Goal: Transaction & Acquisition: Purchase product/service

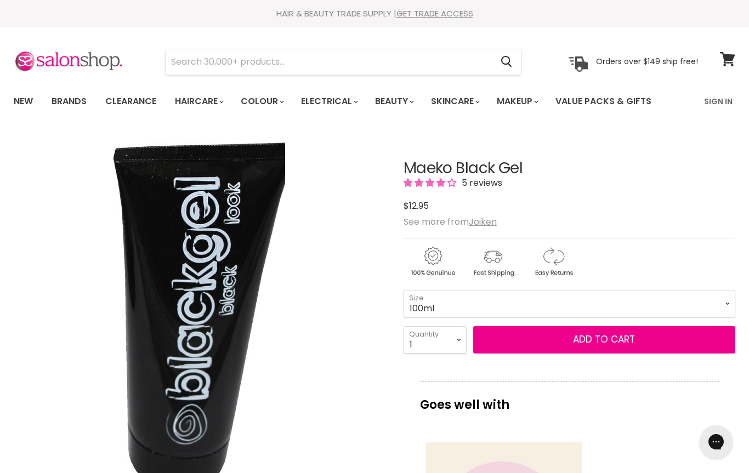
select select "3"
type input "3"
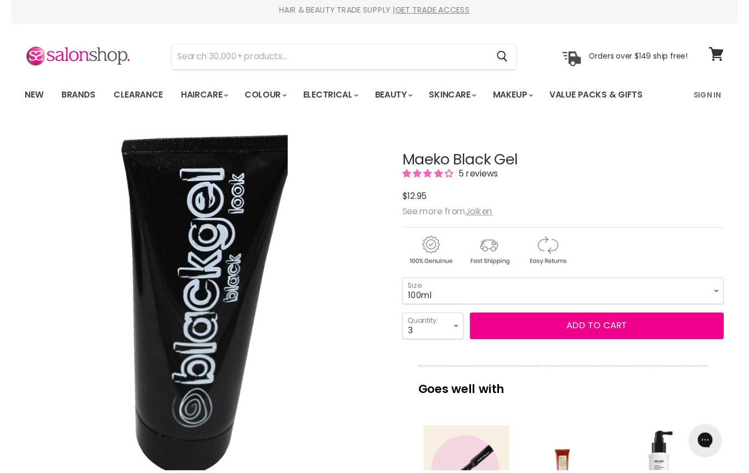
scroll to position [11, 0]
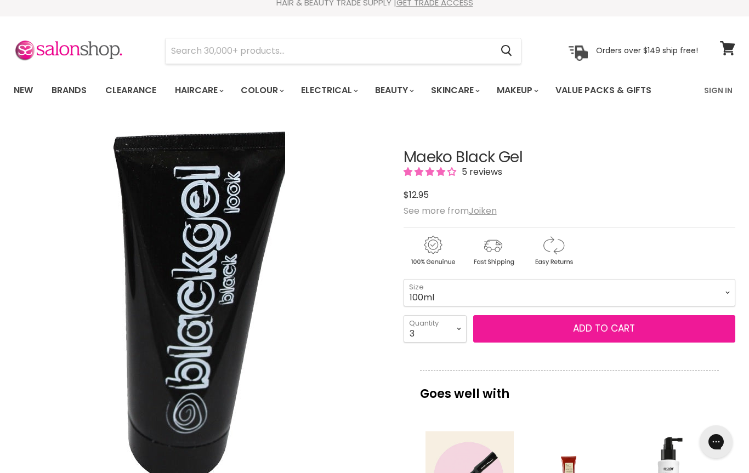
click at [604, 323] on span "Add to cart" at bounding box center [604, 328] width 62 height 13
click at [593, 332] on span "Add to cart" at bounding box center [604, 328] width 62 height 13
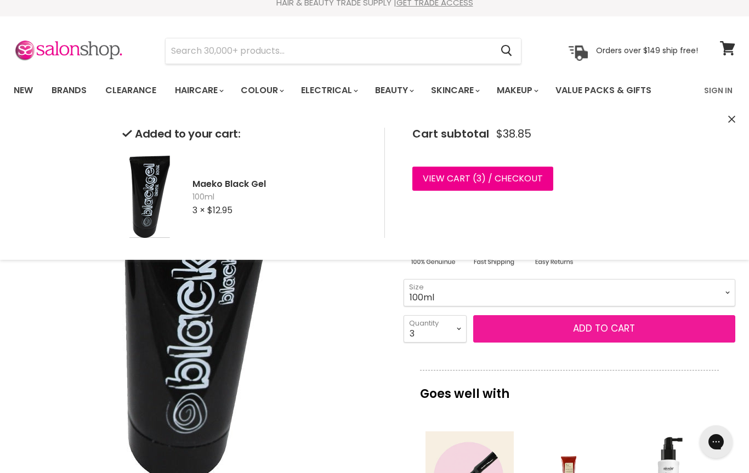
click at [622, 330] on span "Add to cart" at bounding box center [604, 328] width 62 height 13
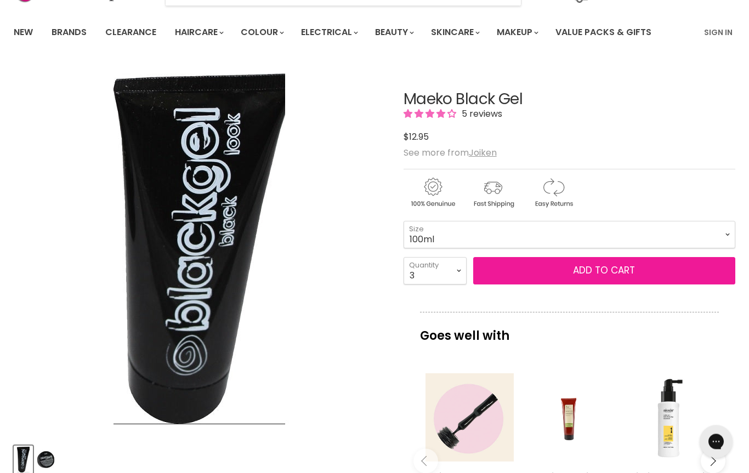
scroll to position [0, 0]
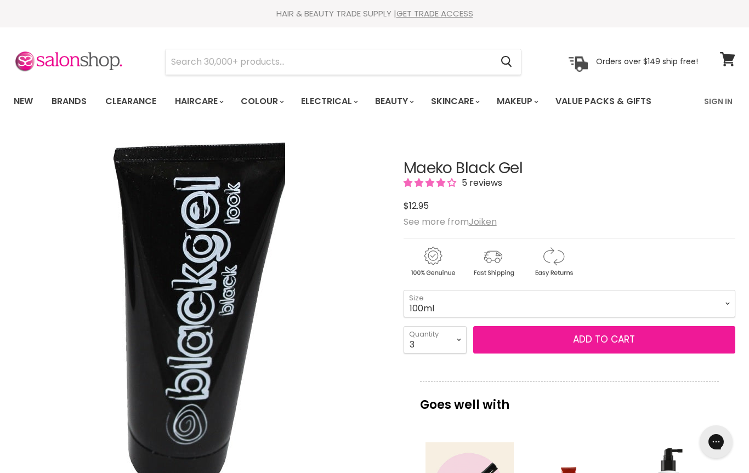
click at [604, 343] on span "Add to cart" at bounding box center [604, 339] width 62 height 13
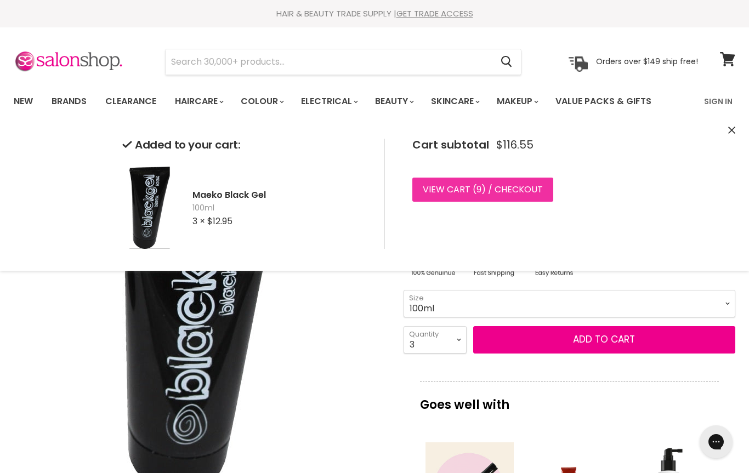
click at [468, 189] on link "View cart ( 9 ) / Checkout" at bounding box center [482, 190] width 141 height 24
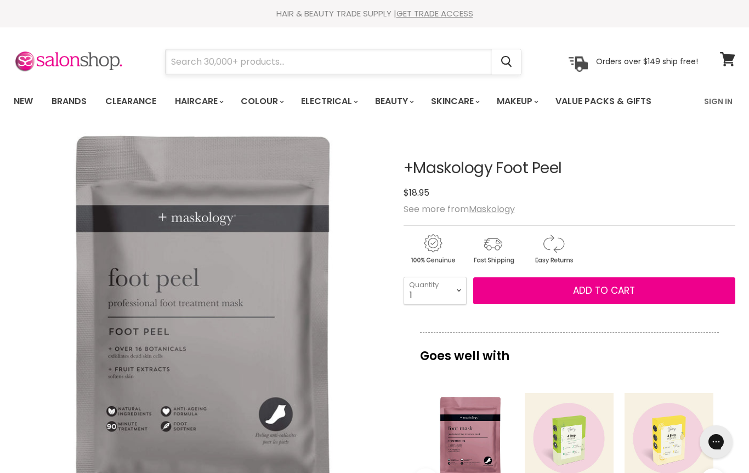
click at [191, 72] on input "Search" at bounding box center [329, 61] width 326 height 25
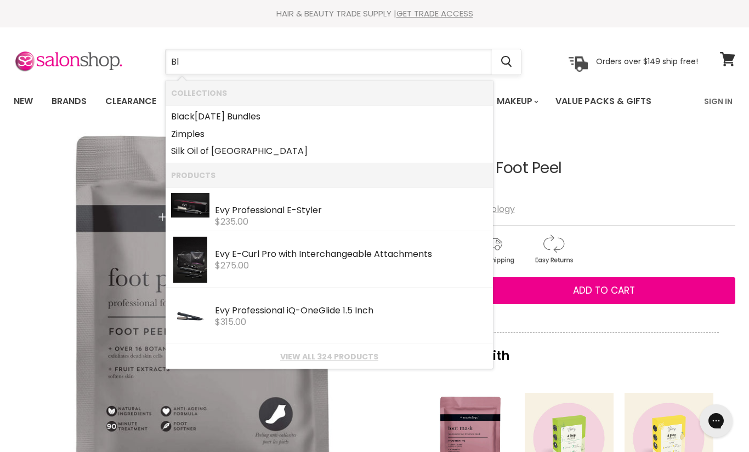
type input "B"
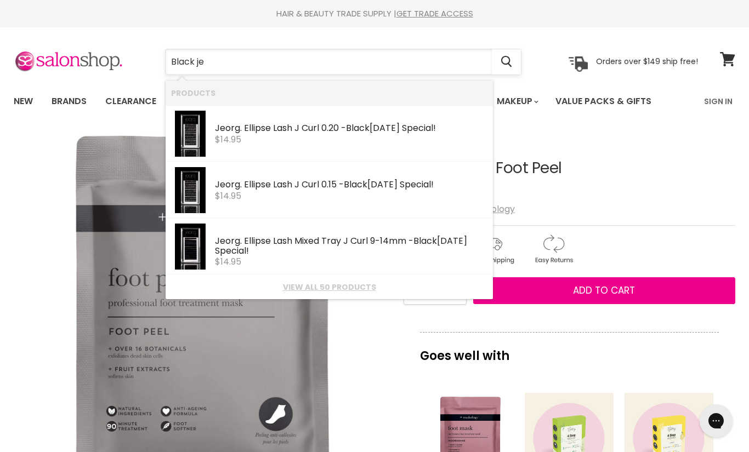
type input "Black jel"
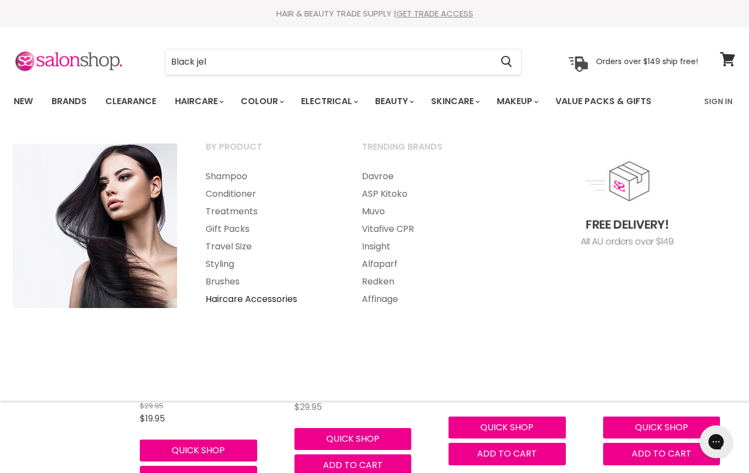
click at [240, 304] on link "Haircare Accessories" at bounding box center [269, 299] width 154 height 18
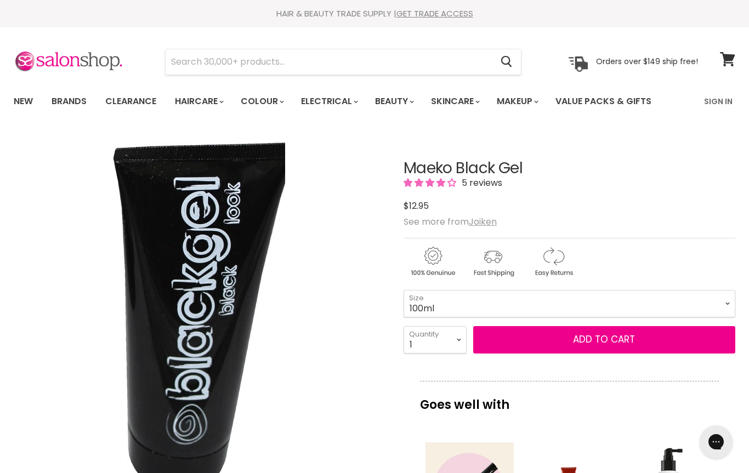
select select "4"
type input "4"
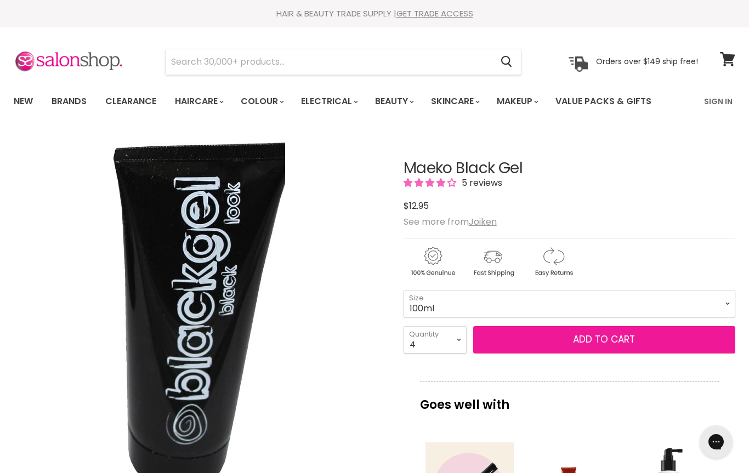
click at [606, 343] on span "Add to cart" at bounding box center [604, 339] width 62 height 13
click at [609, 342] on span "Add to cart" at bounding box center [604, 339] width 62 height 13
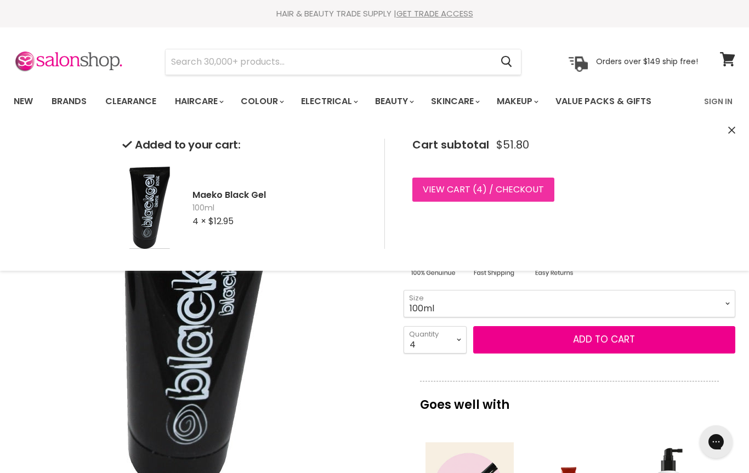
click at [516, 189] on link "View cart ( 4 ) / Checkout" at bounding box center [483, 190] width 142 height 24
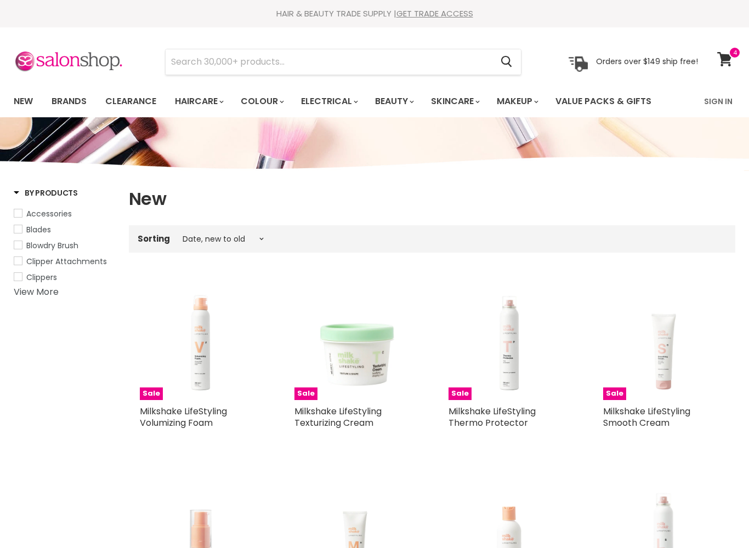
select select "created-descending"
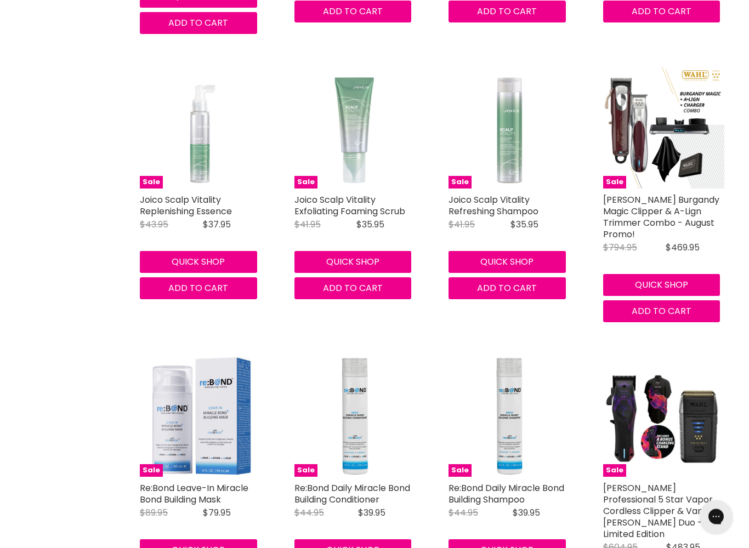
scroll to position [2017, 0]
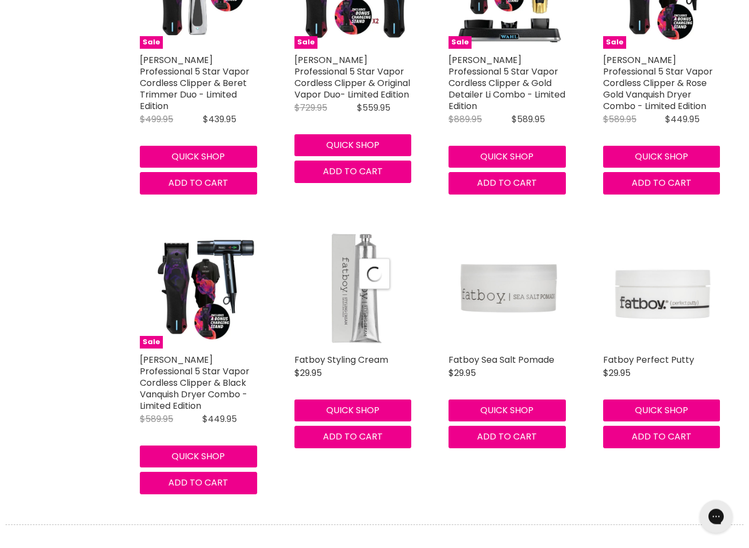
select select "created-descending"
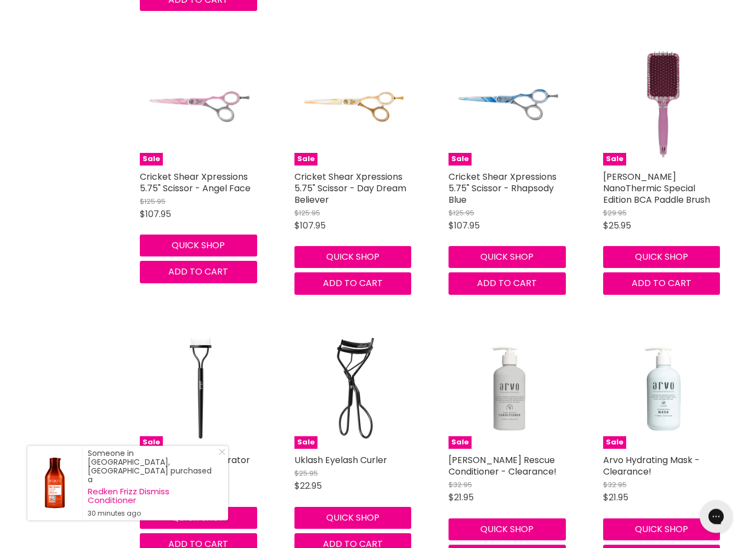
scroll to position [5834, 0]
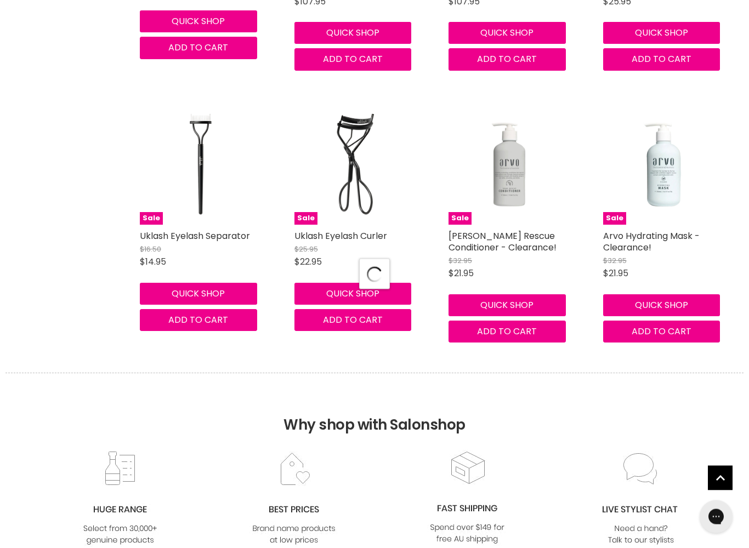
select select "created-descending"
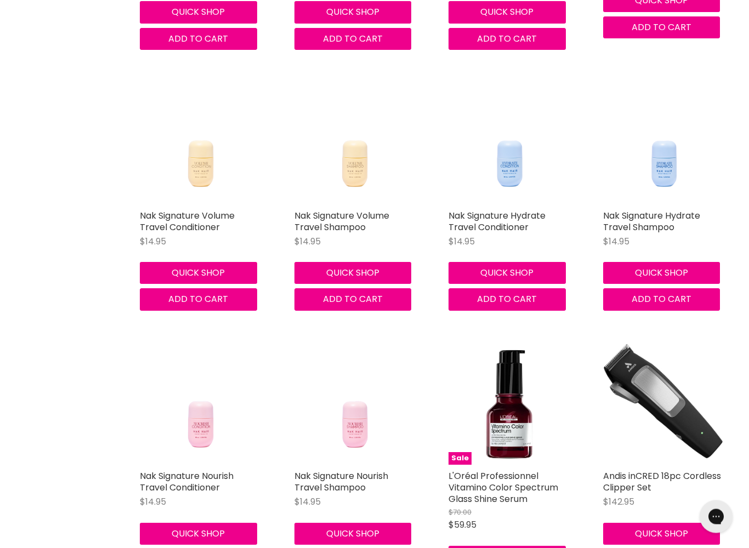
scroll to position [8778, 0]
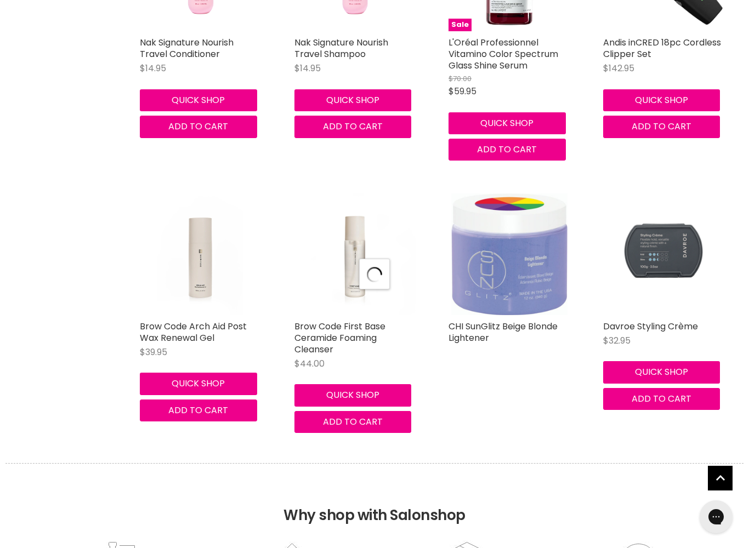
select select "created-descending"
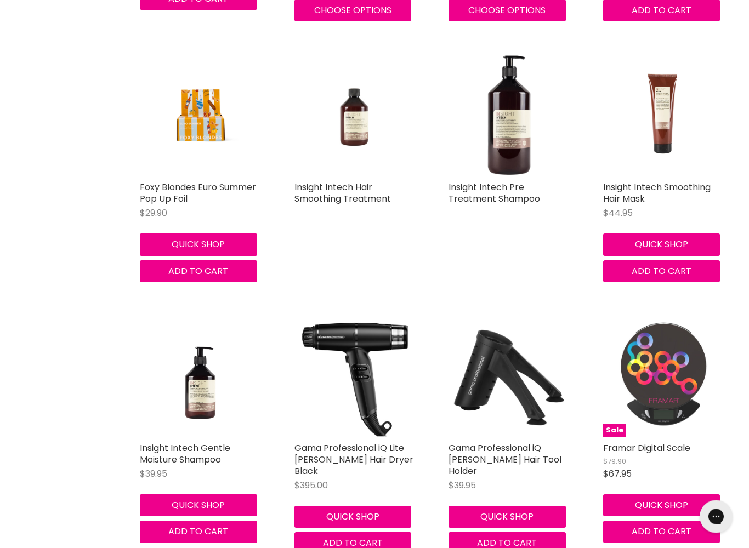
scroll to position [10179, 0]
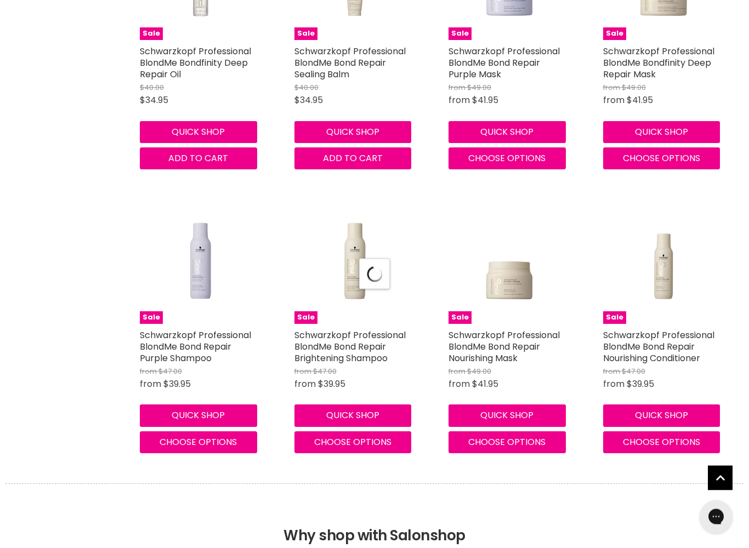
select select "created-descending"
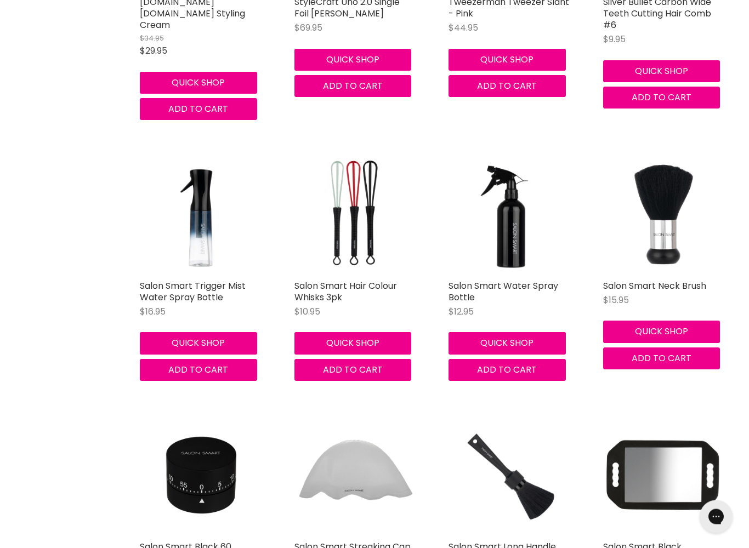
scroll to position [15605, 0]
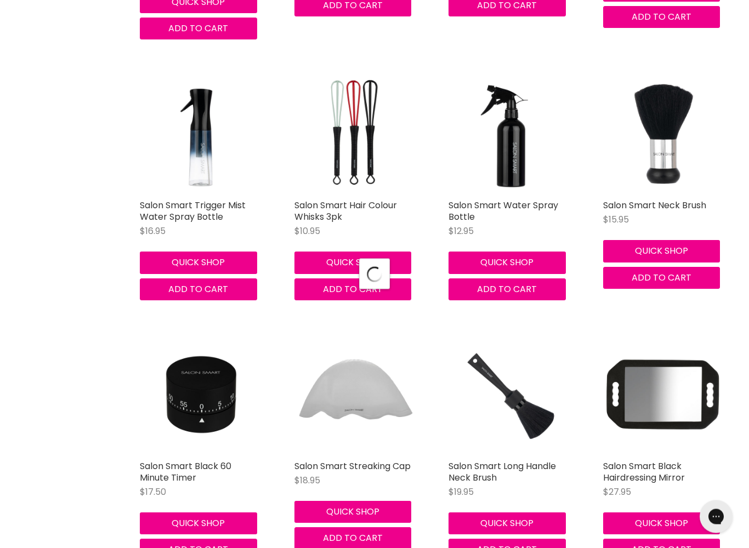
scroll to position [15734, 0]
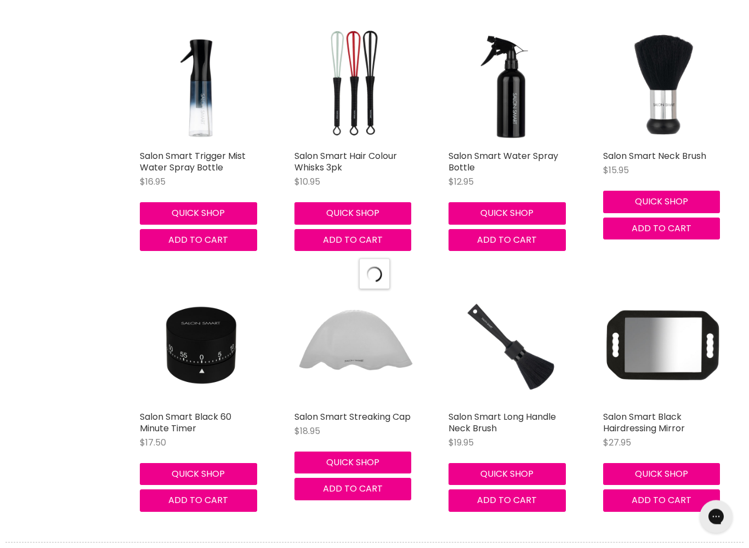
select select "created-descending"
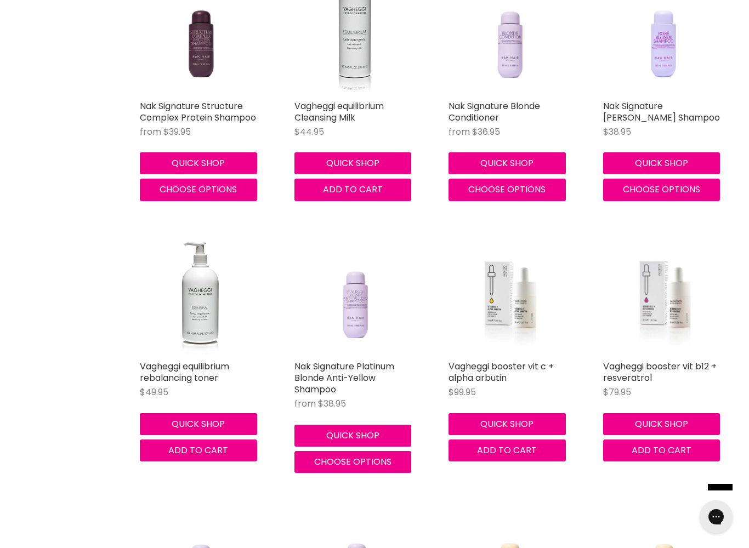
scroll to position [18443, 0]
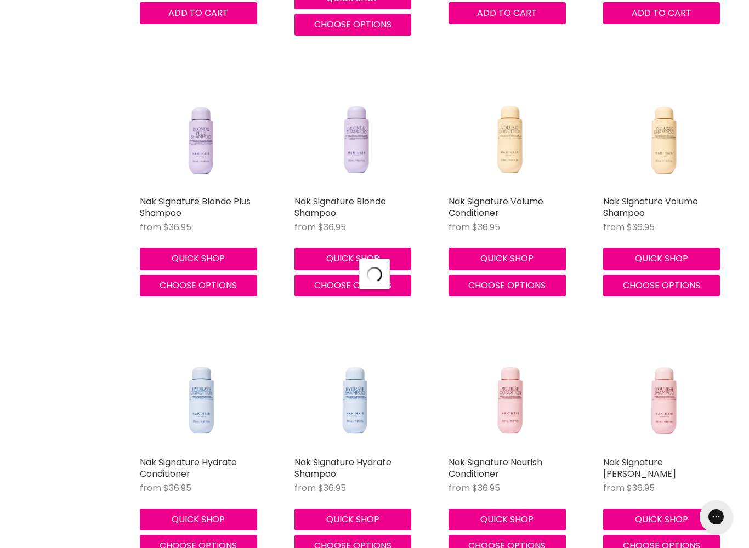
select select "created-descending"
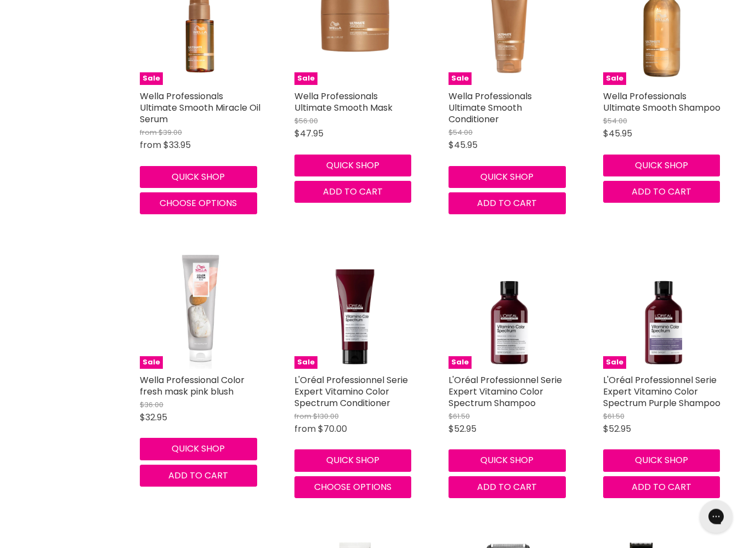
scroll to position [19501, 0]
click at [367, 481] on span "Choose options" at bounding box center [352, 487] width 77 height 13
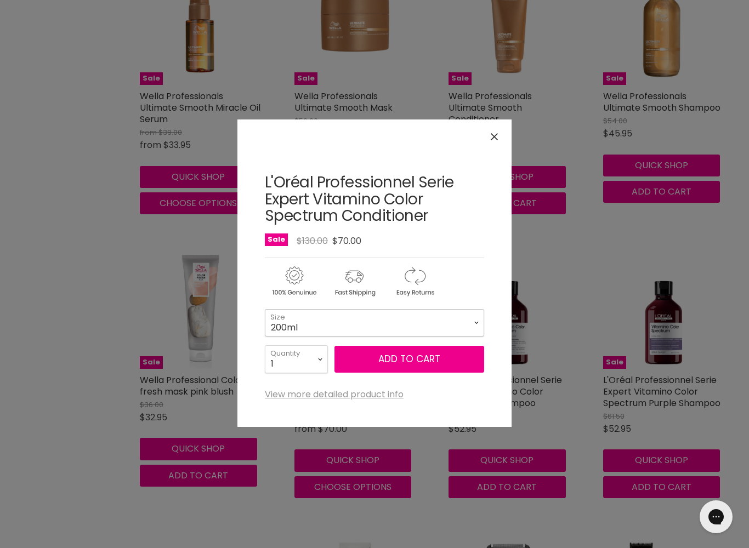
click at [473, 326] on select "200ml 750ml" at bounding box center [374, 322] width 219 height 27
click at [480, 328] on select "200ml 750ml" at bounding box center [374, 322] width 219 height 27
click at [471, 322] on select "200ml 750ml" at bounding box center [374, 322] width 219 height 27
select select "750ml"
click at [404, 361] on button "Add to cart" at bounding box center [409, 359] width 150 height 27
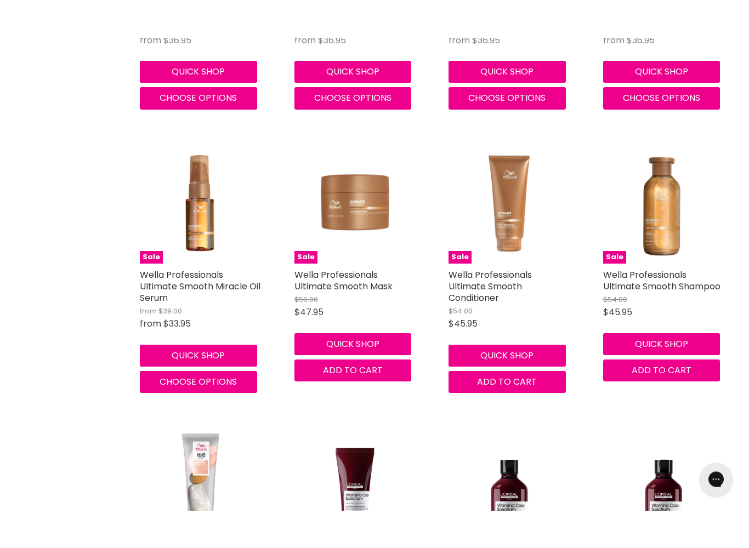
scroll to position [19370, 0]
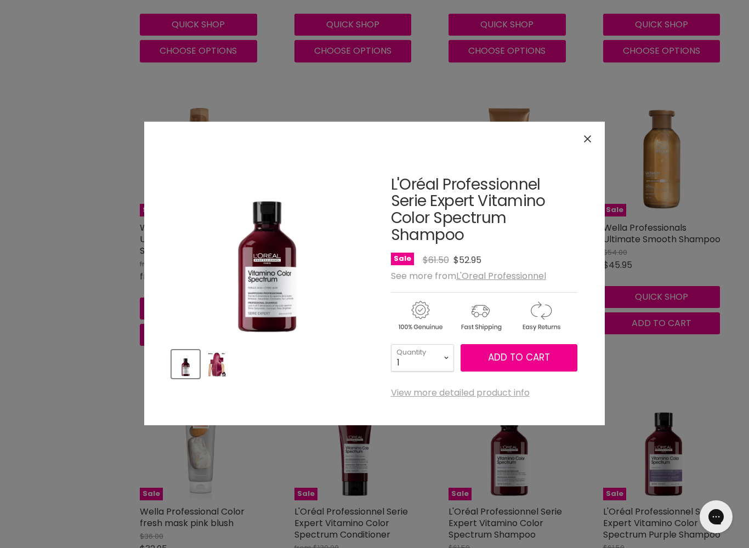
click at [460, 397] on link "View more detailed product info" at bounding box center [460, 393] width 139 height 10
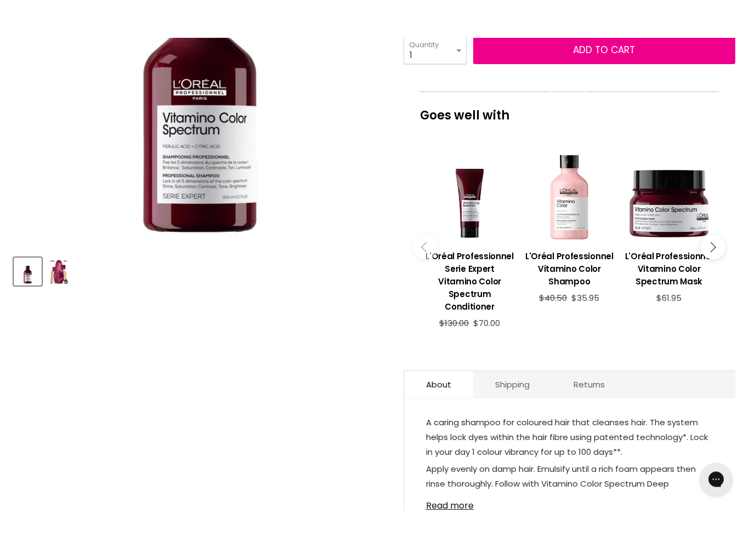
scroll to position [294, 0]
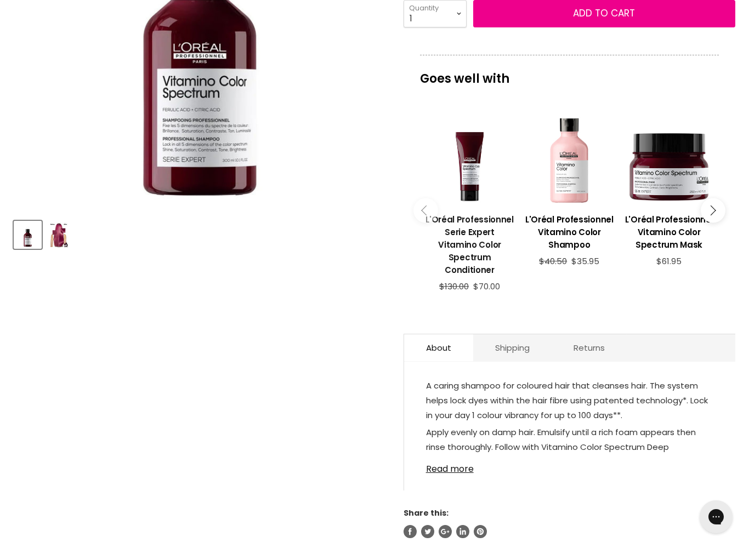
click at [478, 239] on h3 "L'Oréal Professionnel Serie Expert Vitamino Color Spectrum Conditioner" at bounding box center [469, 244] width 89 height 63
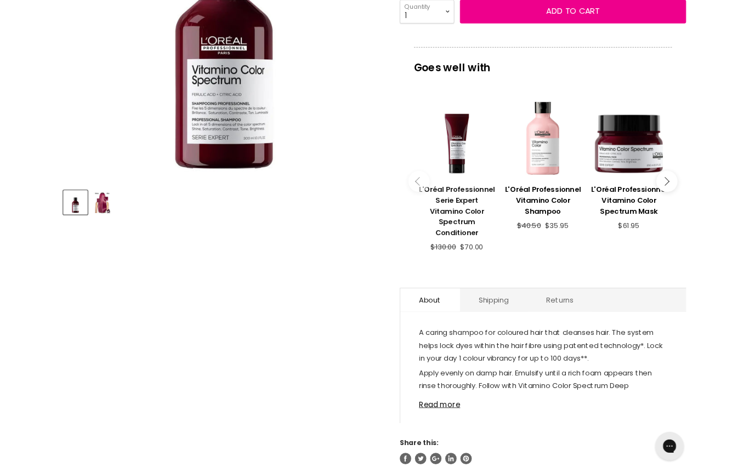
scroll to position [324, 0]
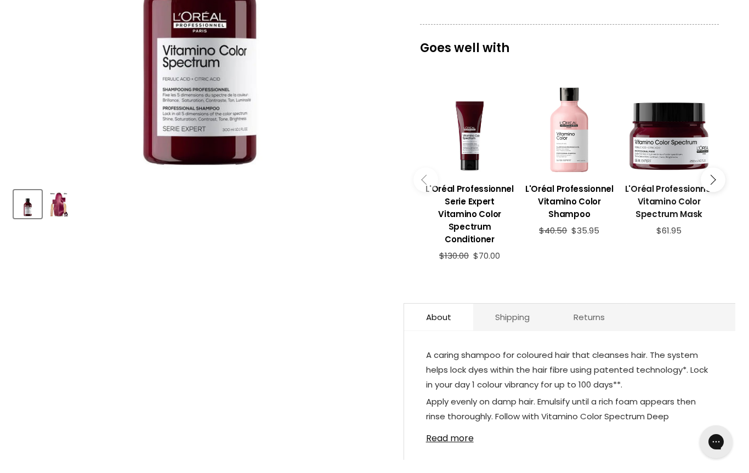
click at [672, 202] on h3 "L'Oréal Professionnel Vitamino Color Spectrum Mask" at bounding box center [668, 201] width 89 height 38
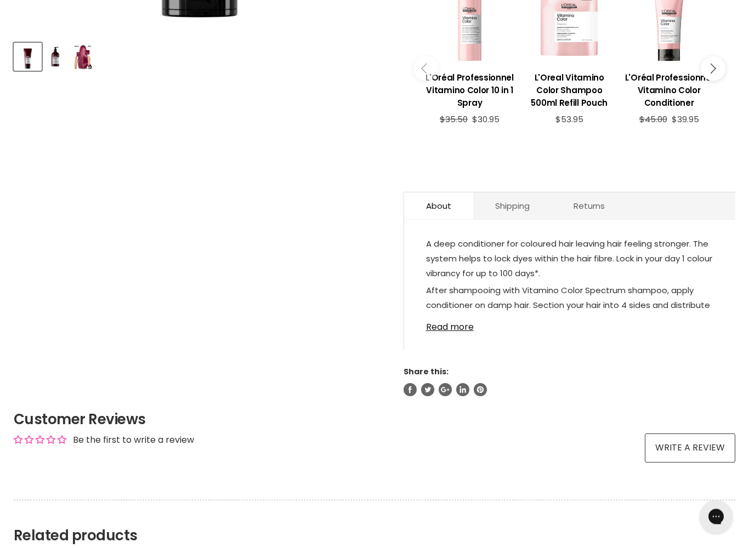
scroll to position [472, 0]
click at [450, 316] on link "Read more" at bounding box center [569, 324] width 287 height 16
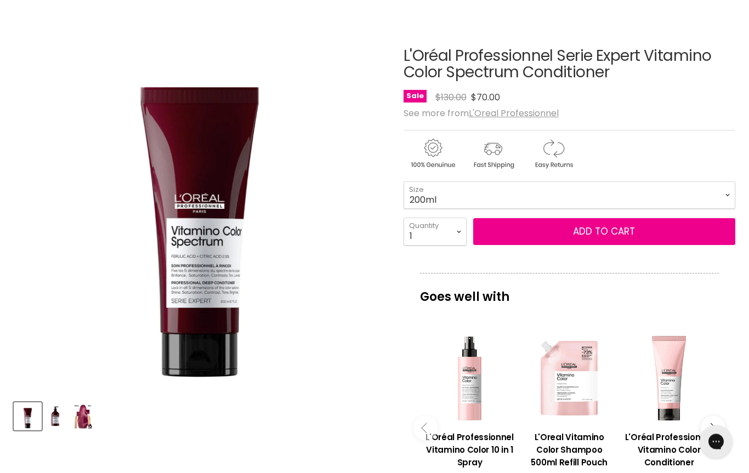
scroll to position [0, 0]
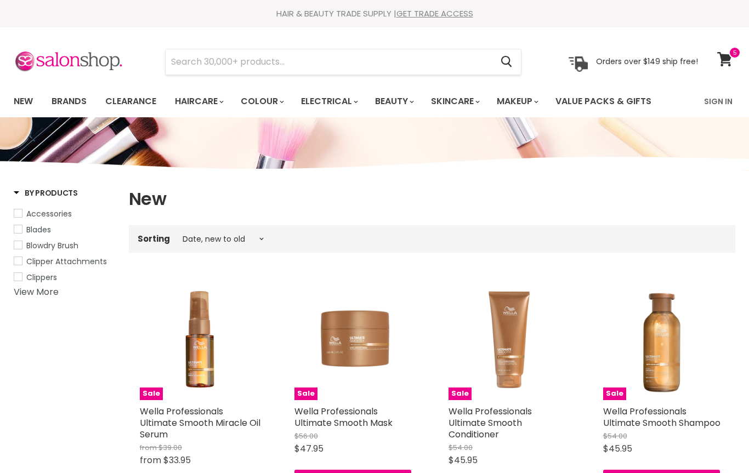
select select "created-descending"
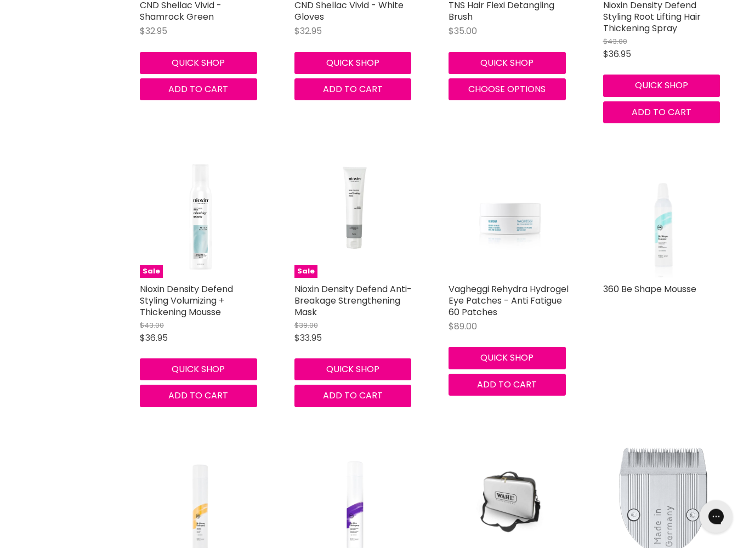
scroll to position [2811, 0]
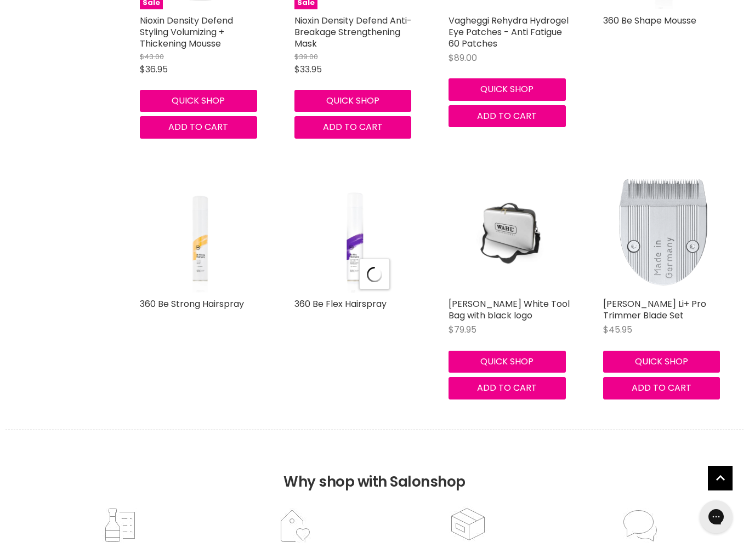
select select "created-descending"
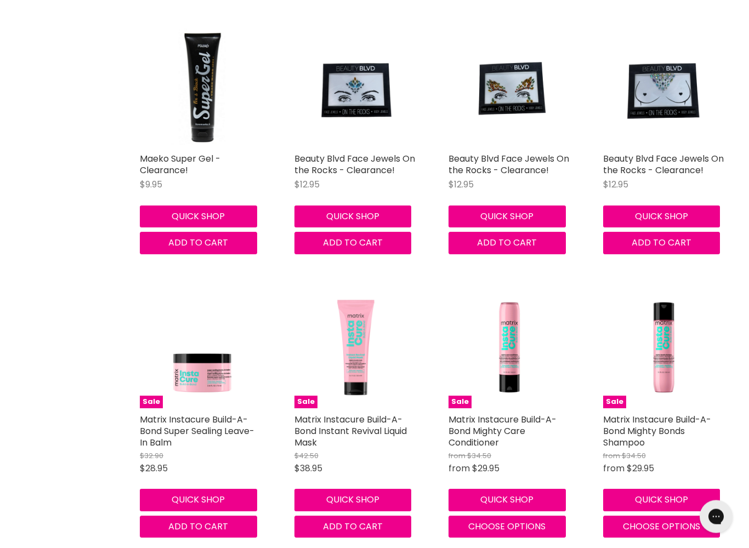
scroll to position [4007, 0]
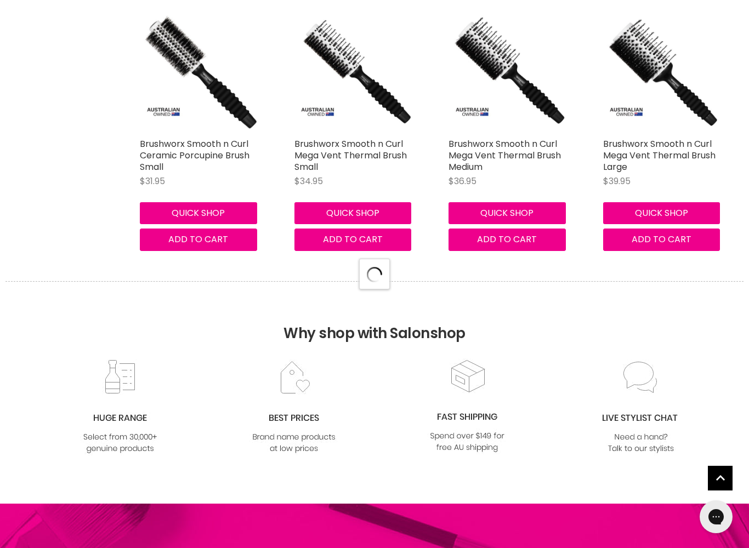
select select "created-descending"
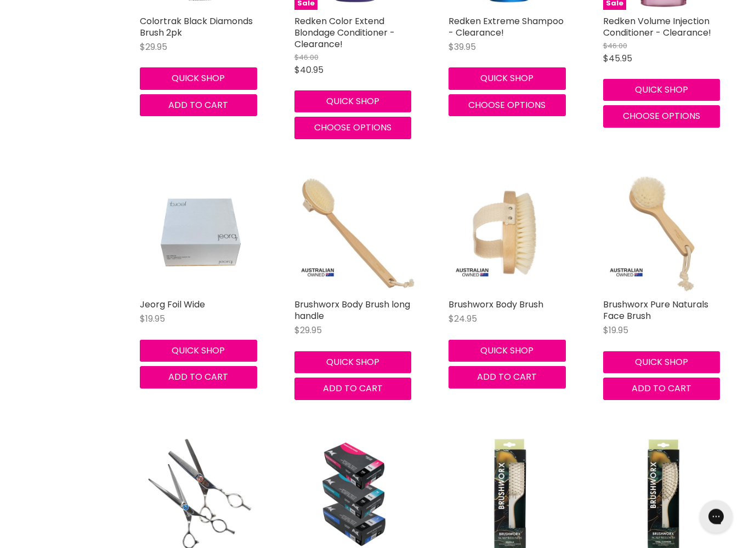
scroll to position [8612, 0]
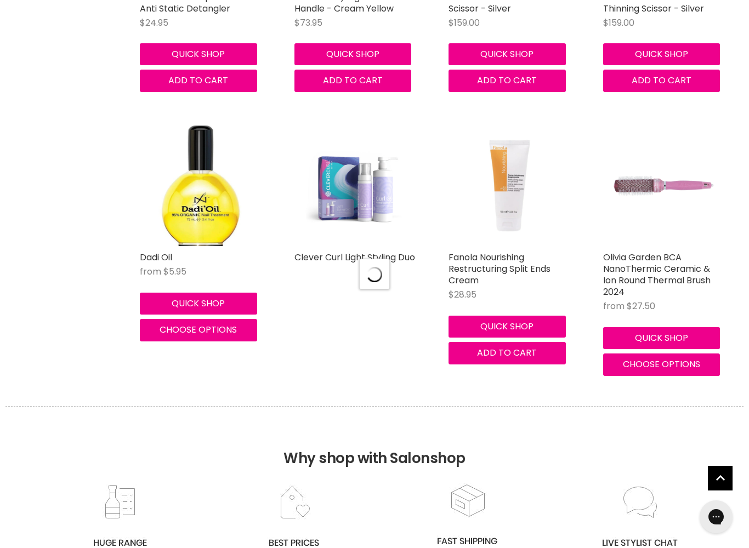
select select "created-descending"
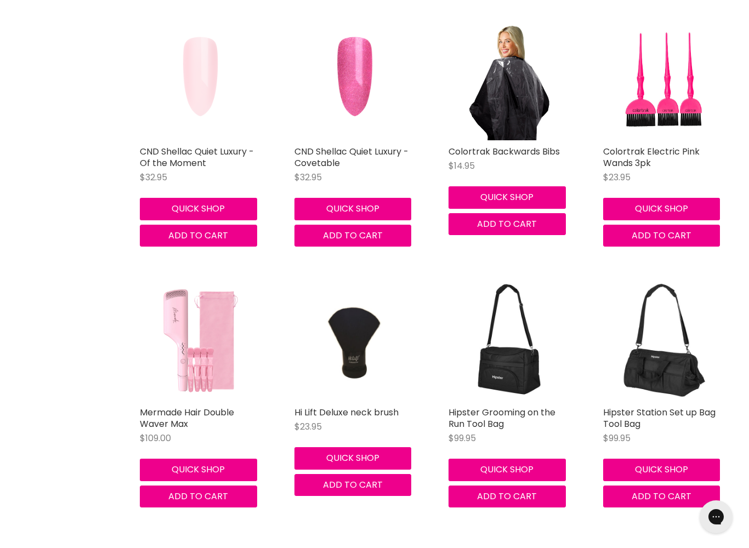
scroll to position [12269, 0]
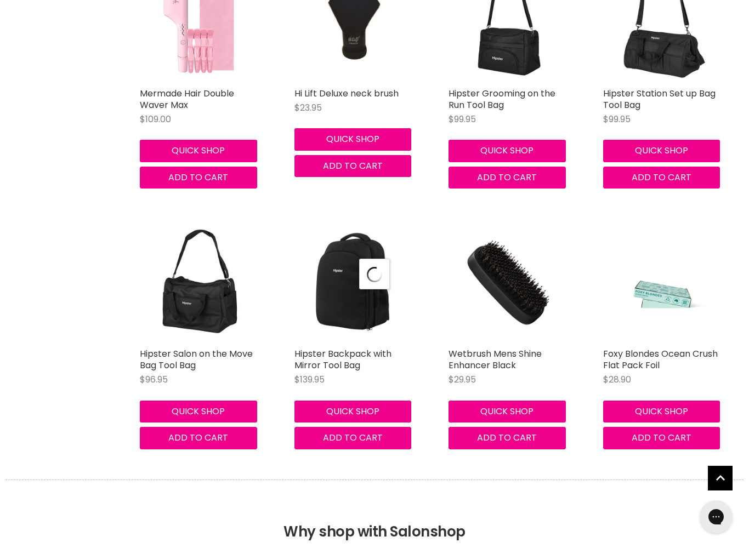
scroll to position [12574, 0]
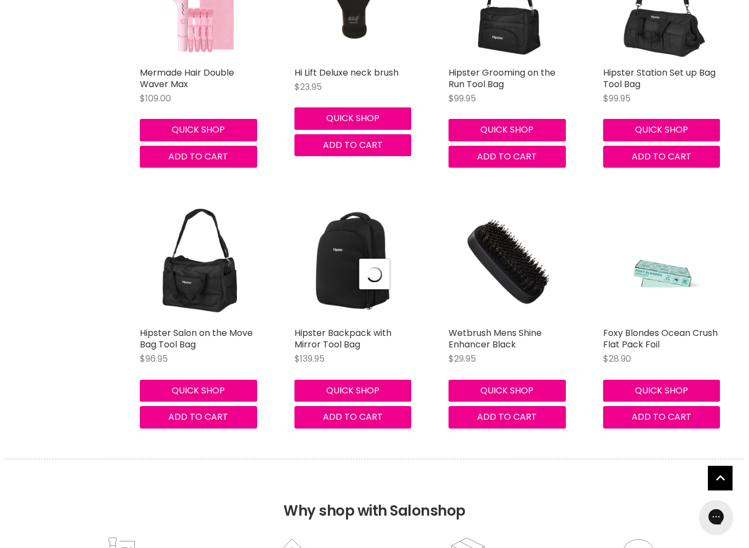
select select "created-descending"
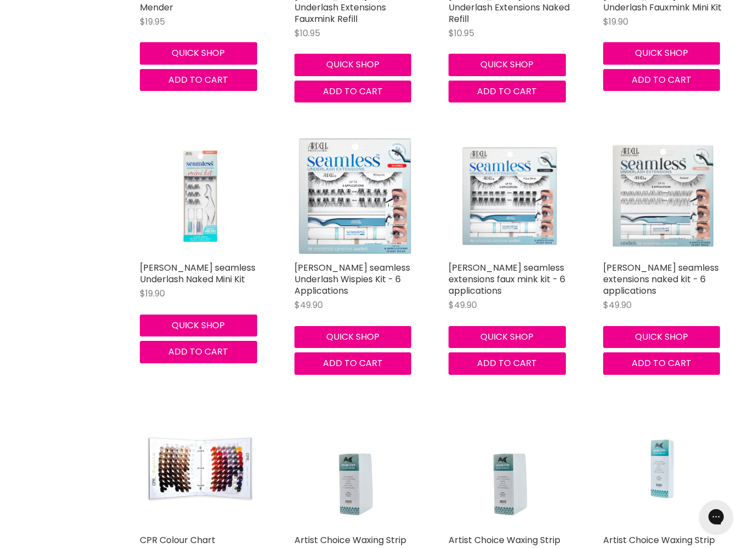
scroll to position [14998, 0]
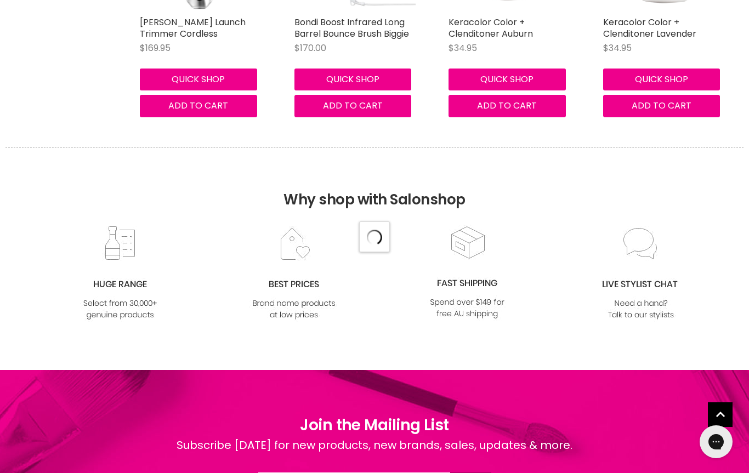
scroll to position [16282, 0]
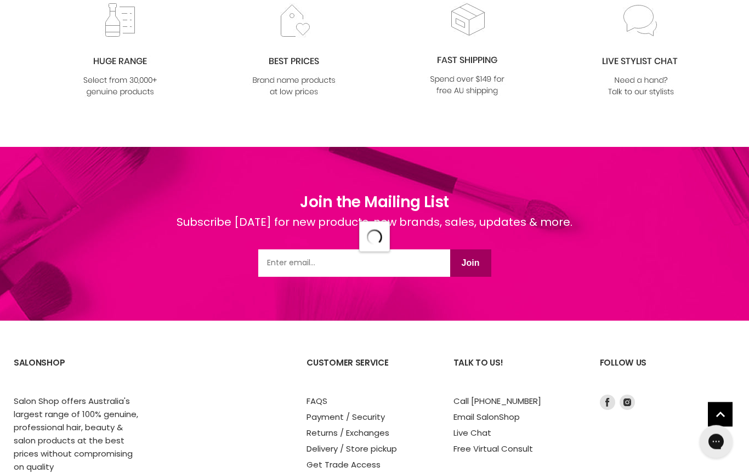
select select "created-descending"
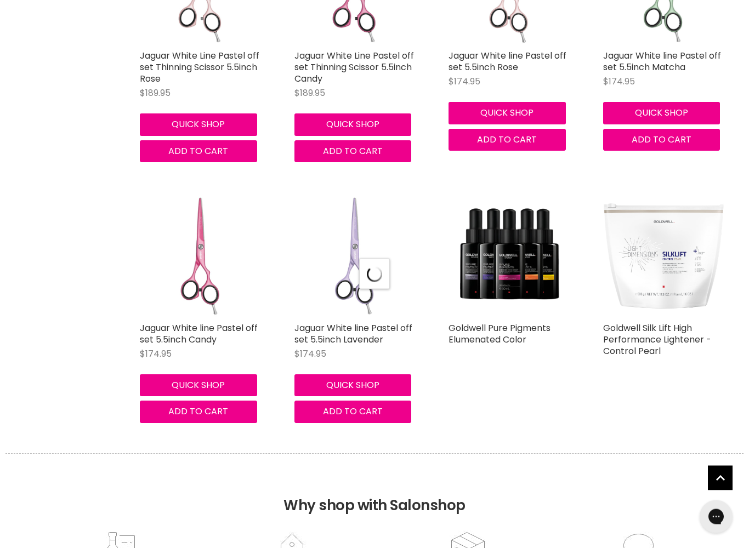
select select "created-descending"
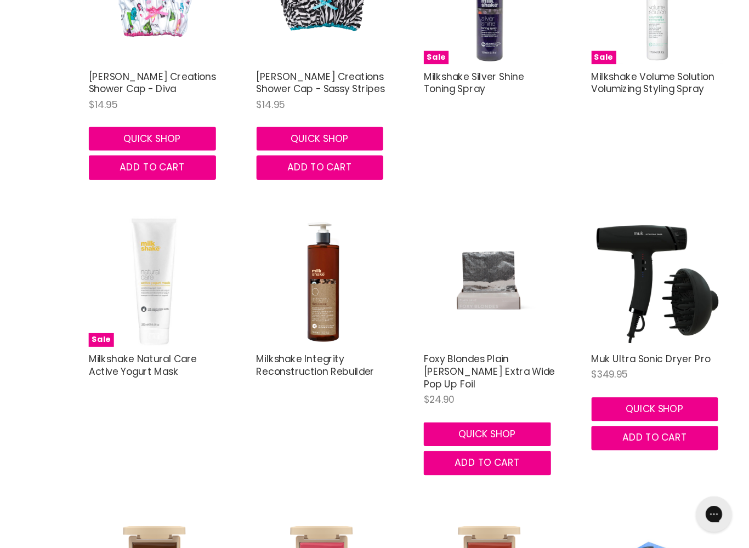
scroll to position [21355, 0]
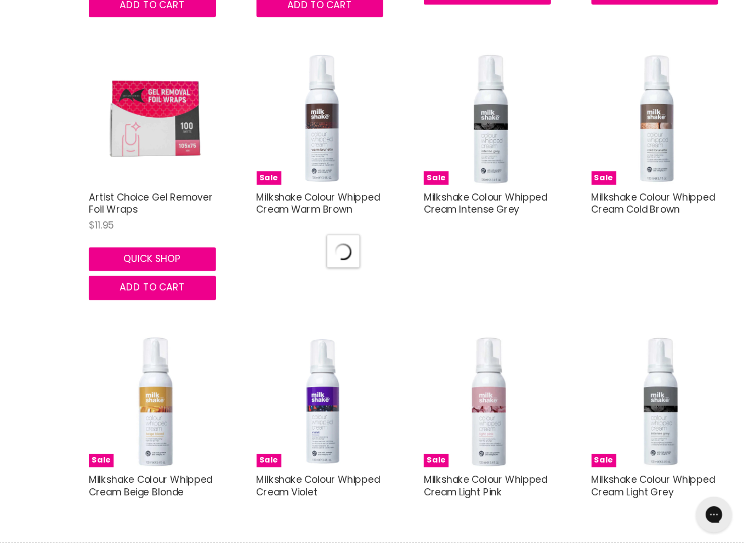
scroll to position [22099, 0]
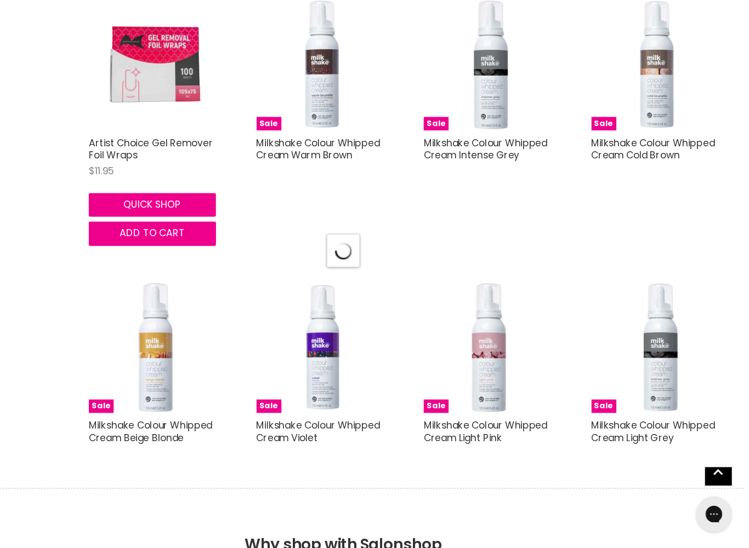
select select "created-descending"
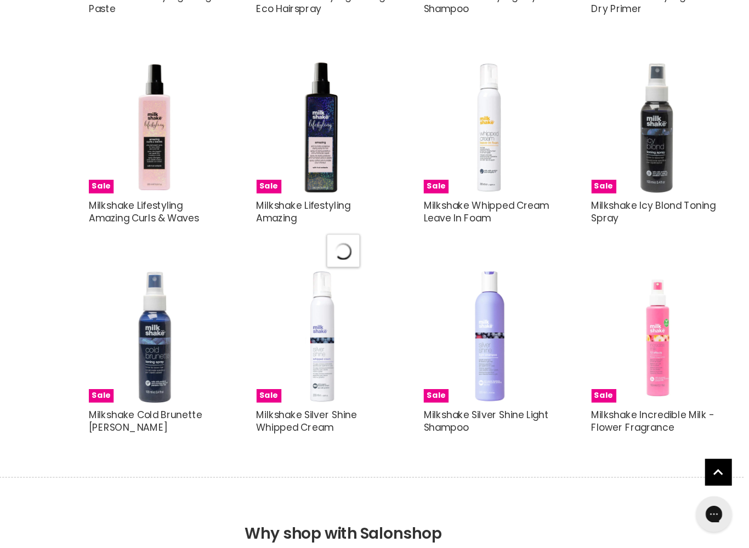
select select "created-descending"
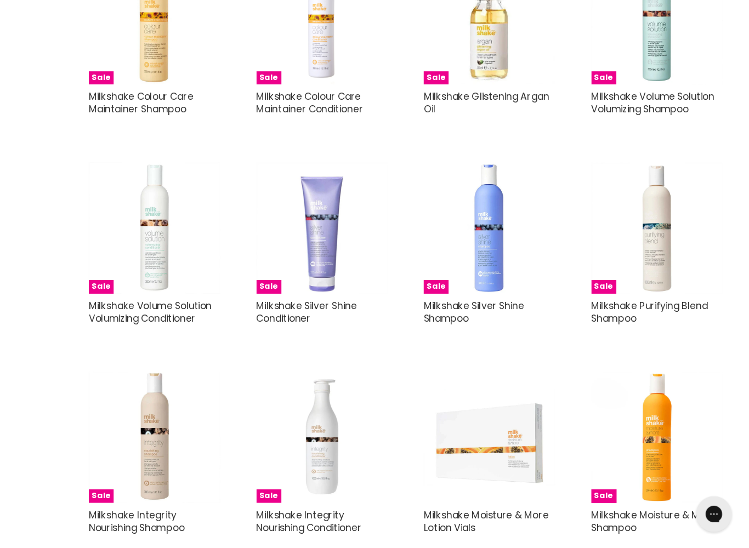
scroll to position [26519, 0]
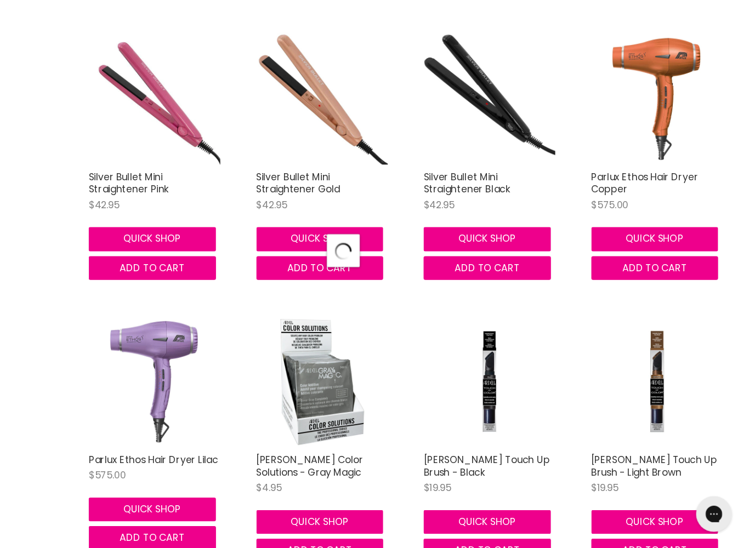
select select "created-descending"
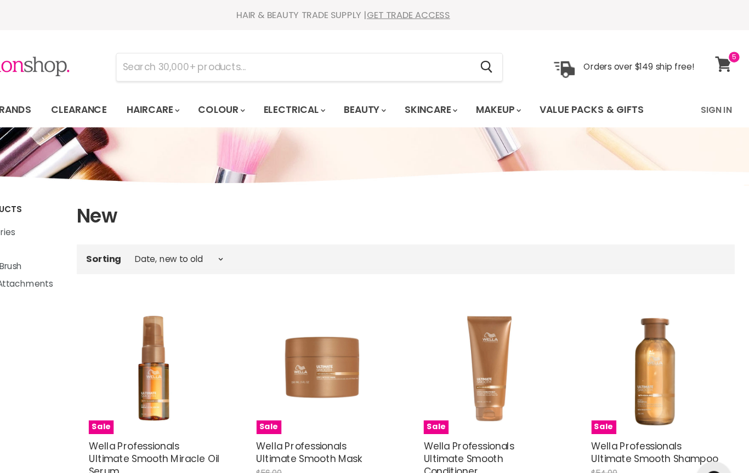
click at [717, 55] on icon at bounding box center [724, 59] width 15 height 14
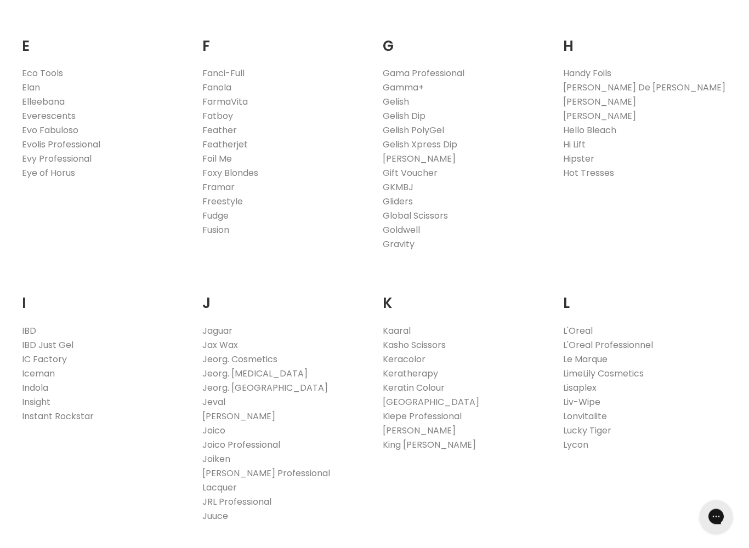
scroll to position [695, 0]
click at [414, 356] on link "Keracolor" at bounding box center [404, 359] width 43 height 13
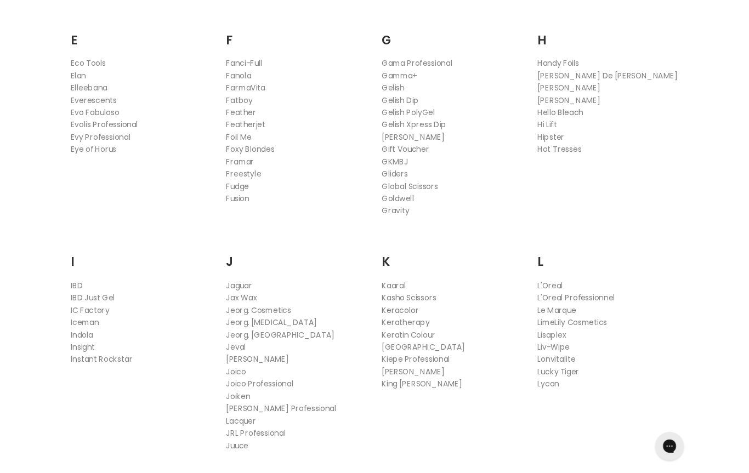
scroll to position [726, 0]
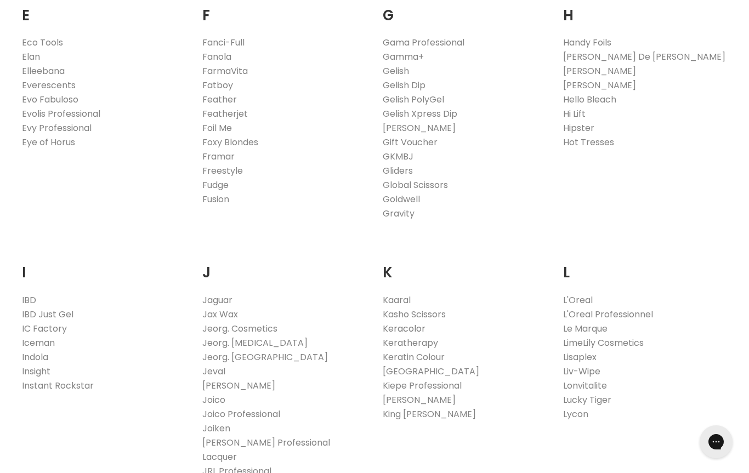
click at [412, 330] on link "Keracolor" at bounding box center [404, 328] width 43 height 13
click at [423, 343] on link "Keratherapy" at bounding box center [410, 342] width 55 height 13
click at [422, 390] on link "Kiepe Professional" at bounding box center [422, 385] width 79 height 13
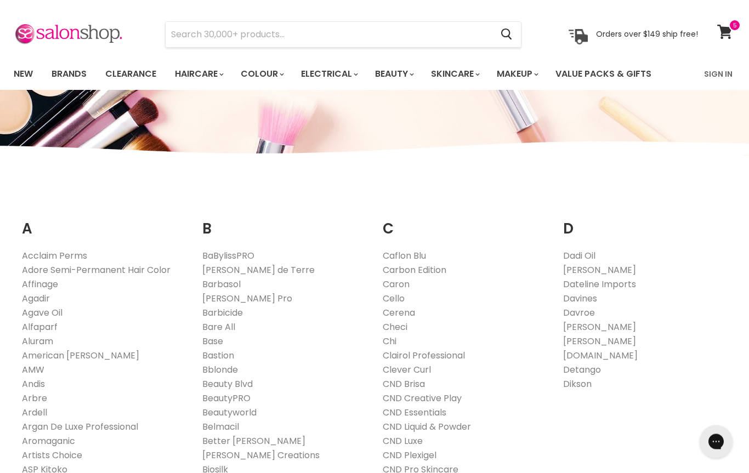
scroll to position [0, 0]
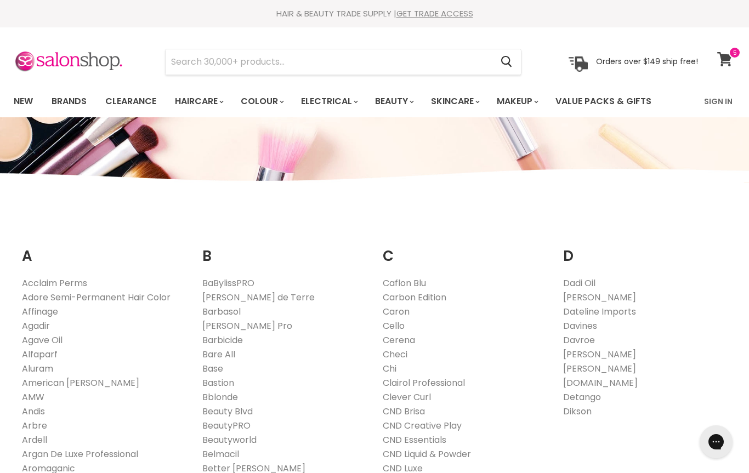
click at [731, 53] on span at bounding box center [734, 53] width 12 height 12
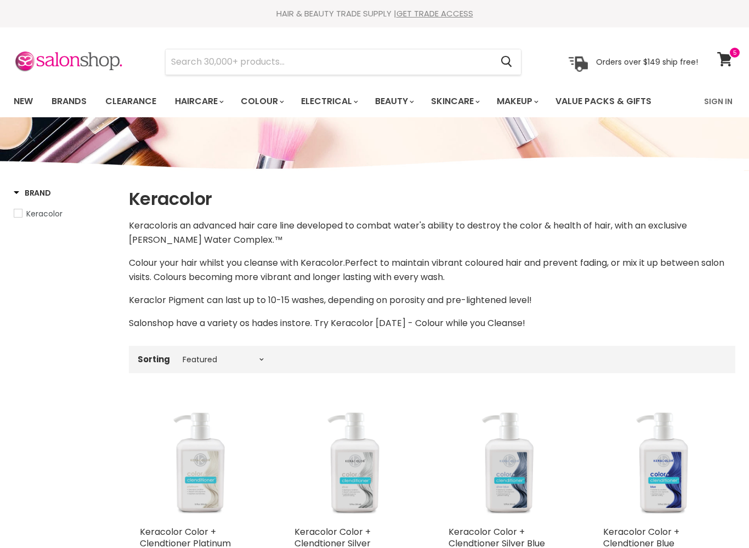
select select "manual"
